Goal: Information Seeking & Learning: Learn about a topic

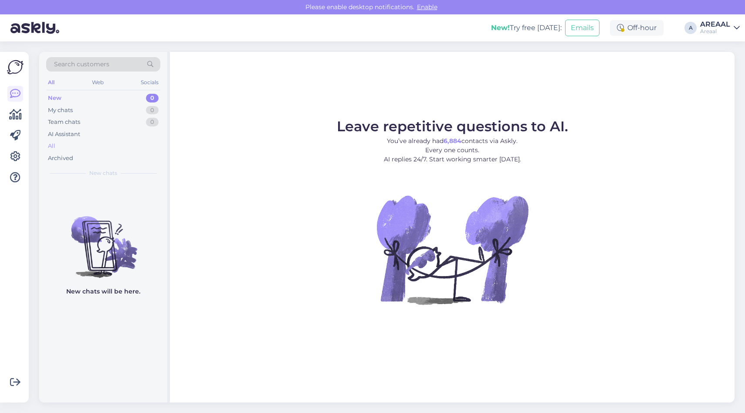
click at [106, 148] on div "All" at bounding box center [103, 146] width 114 height 12
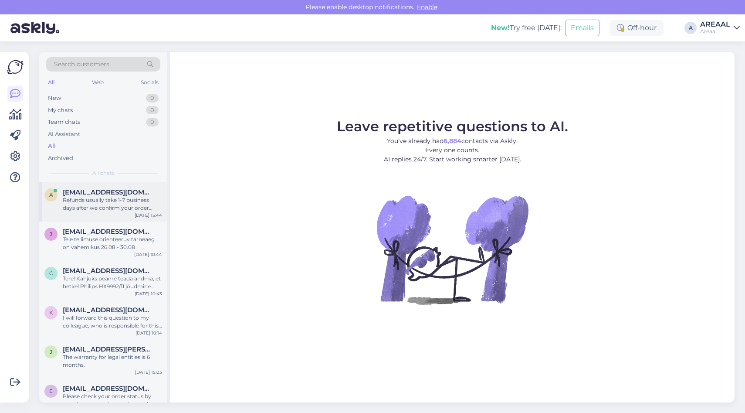
click at [119, 210] on div "Refunds usually take 1-7 business days after we confirm your order cancellation…" at bounding box center [112, 204] width 99 height 16
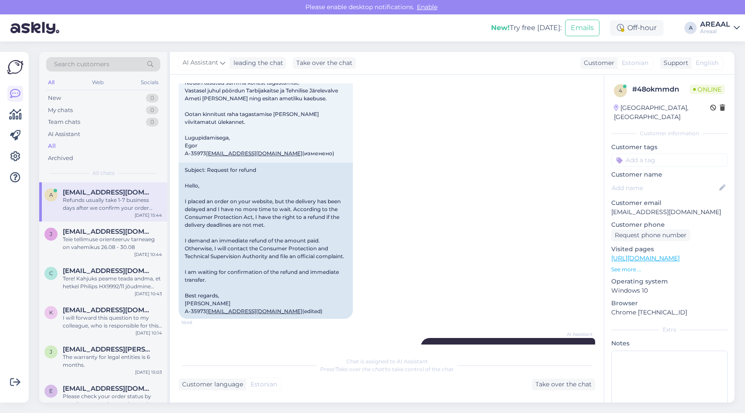
scroll to position [697, 0]
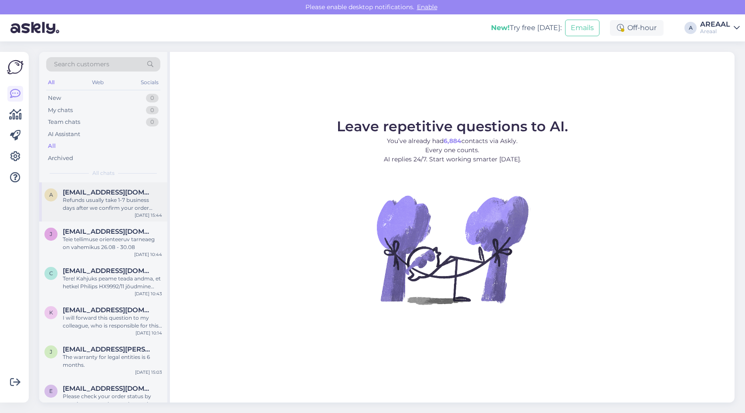
click at [132, 197] on div "Refunds usually take 1-7 business days after we confirm your order cancellation…" at bounding box center [112, 204] width 99 height 16
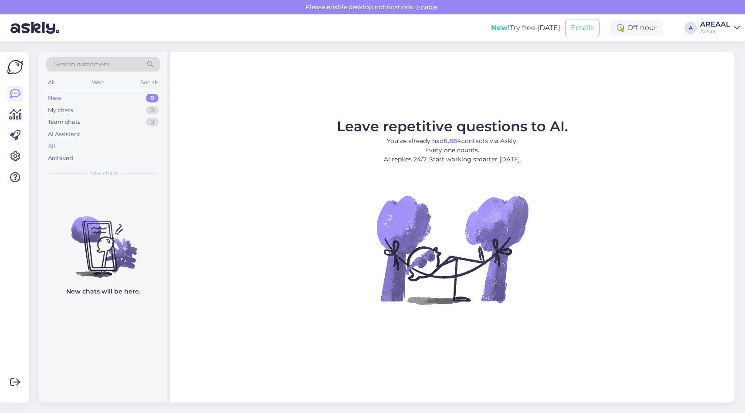
click at [141, 145] on div "All" at bounding box center [103, 146] width 114 height 12
